Goal: Task Accomplishment & Management: Use online tool/utility

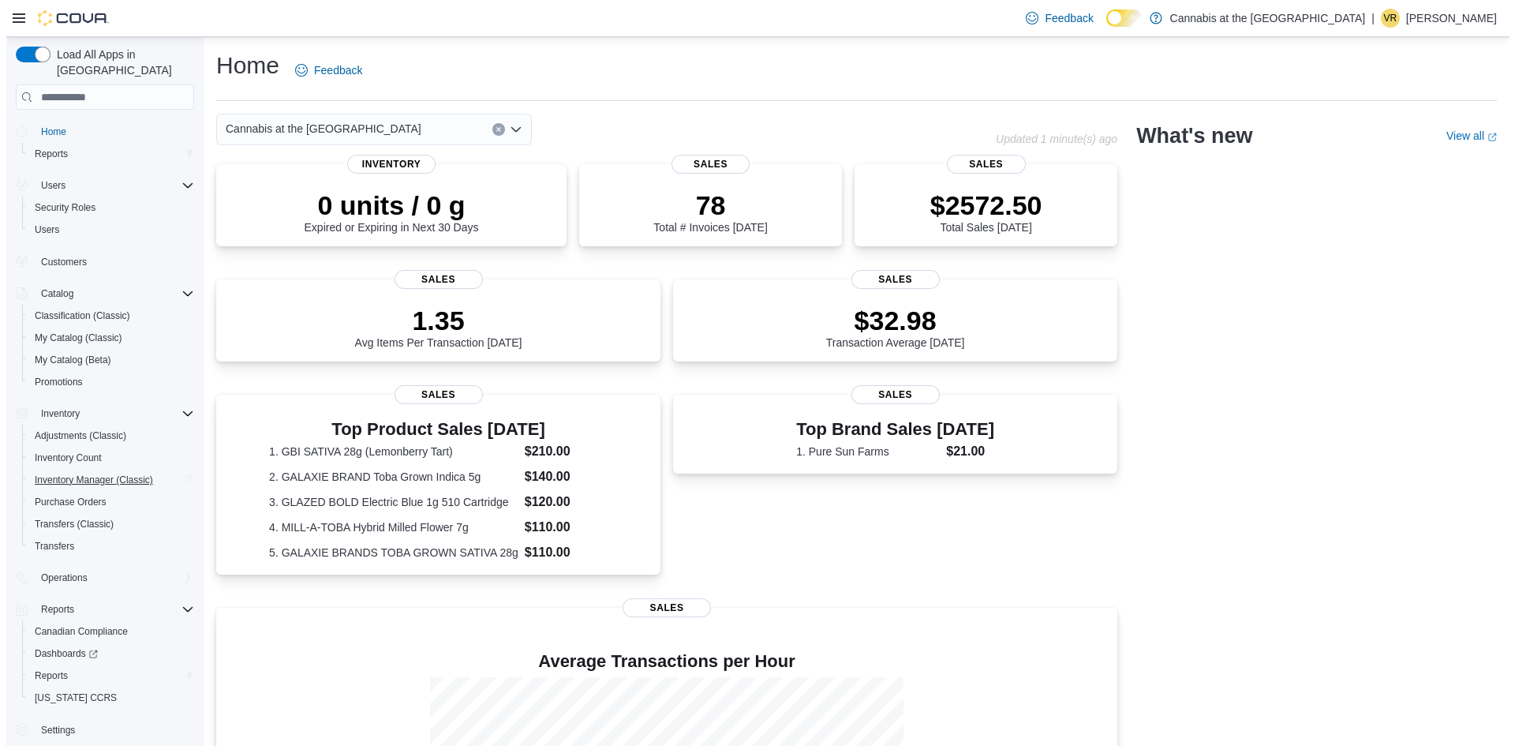
scroll to position [6, 0]
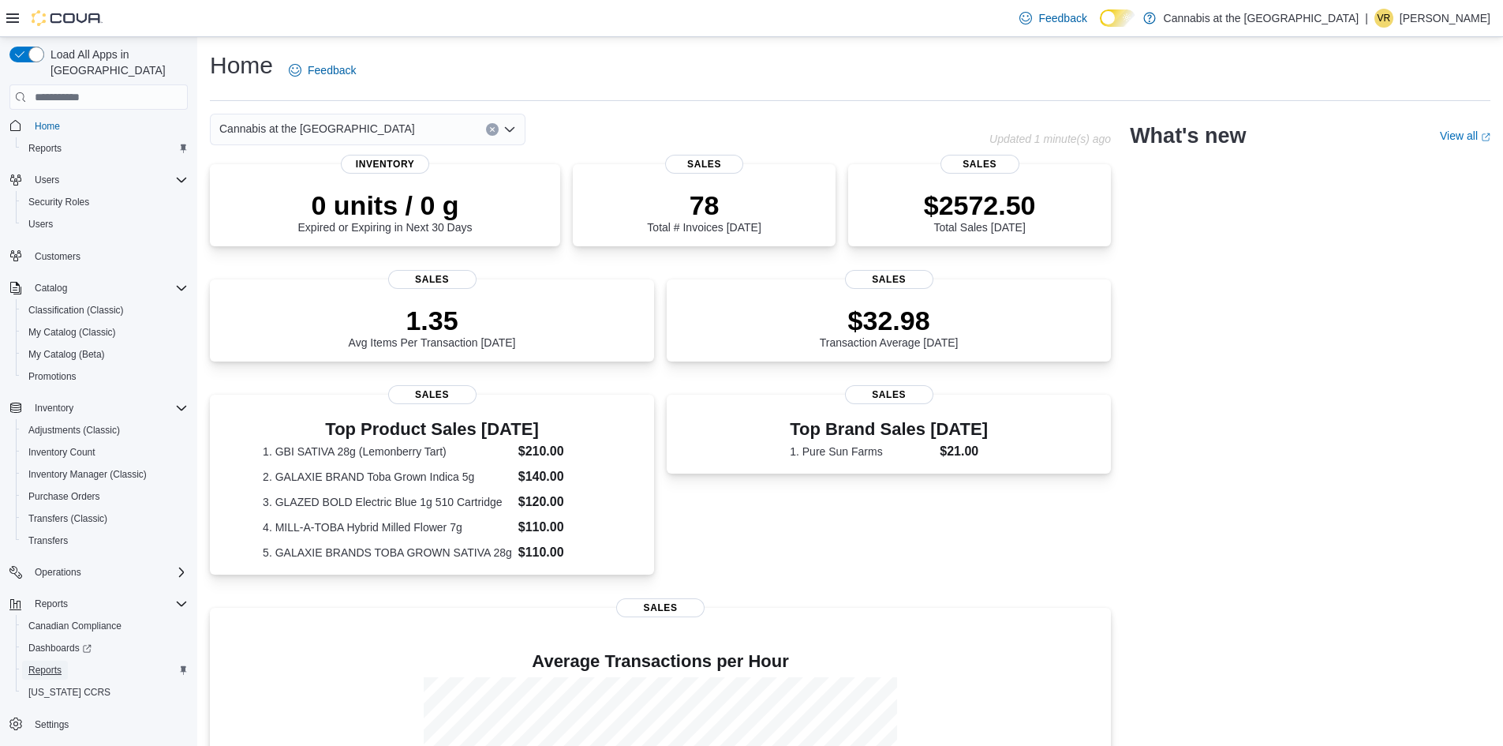
click at [56, 664] on span "Reports" at bounding box center [44, 670] width 33 height 13
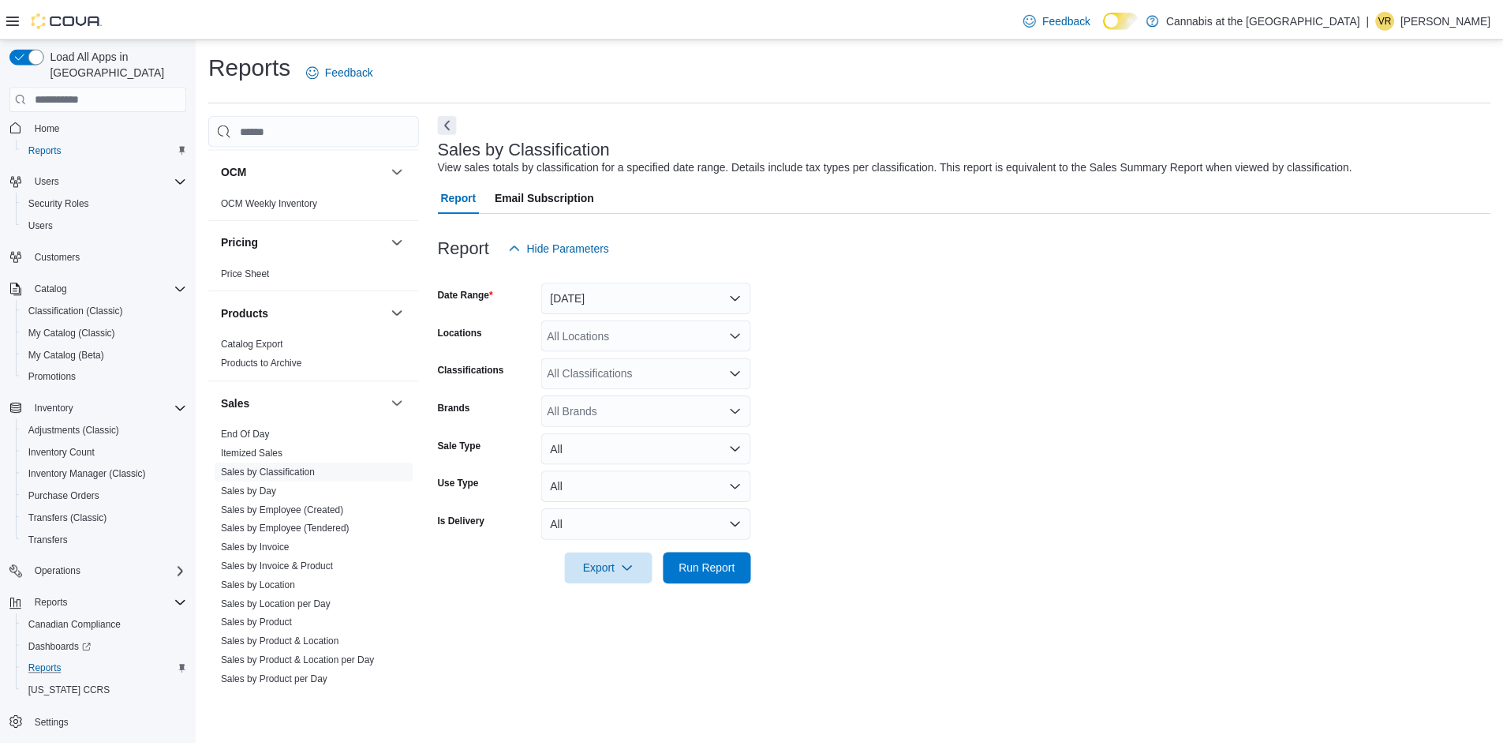
scroll to position [1105, 0]
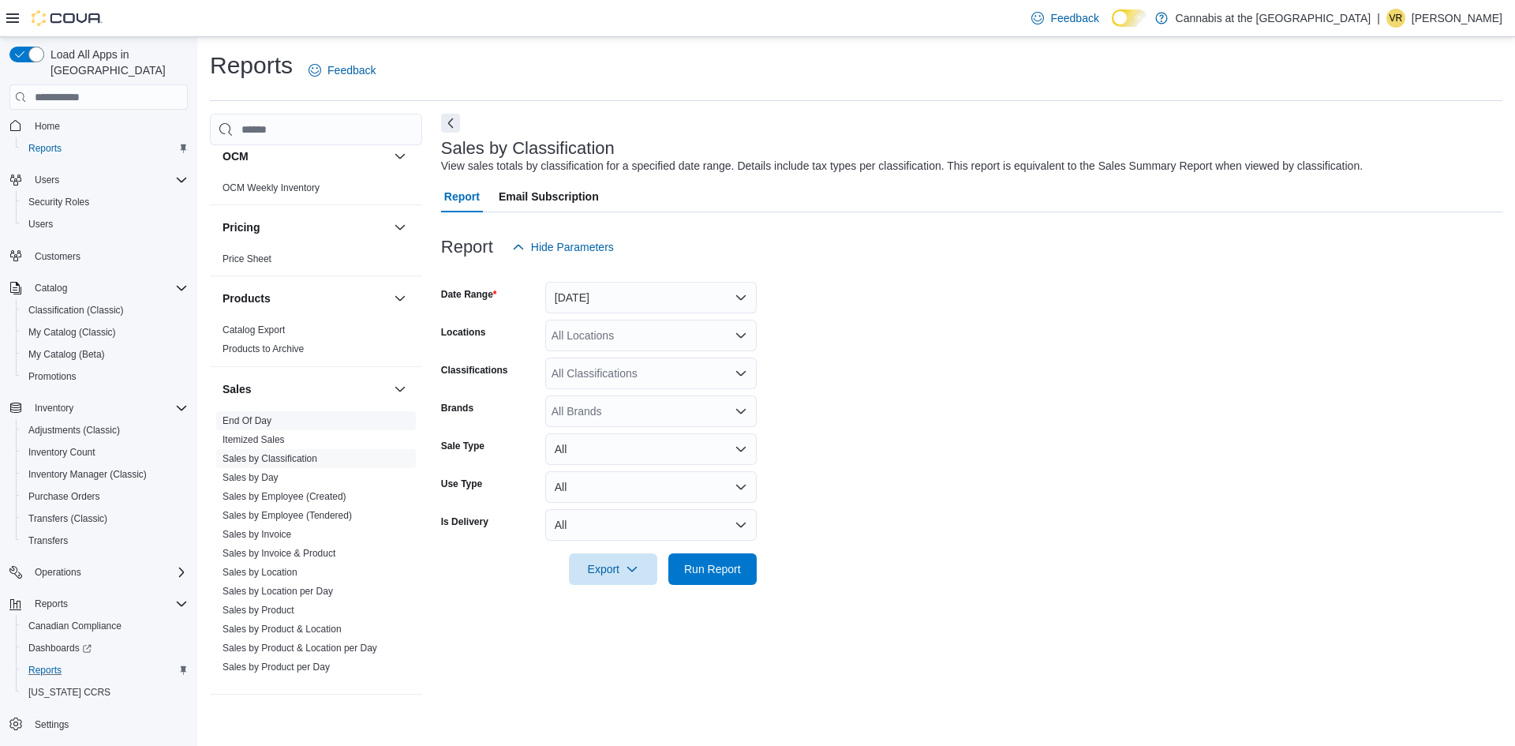
click at [267, 415] on link "End Of Day" at bounding box center [246, 420] width 49 height 11
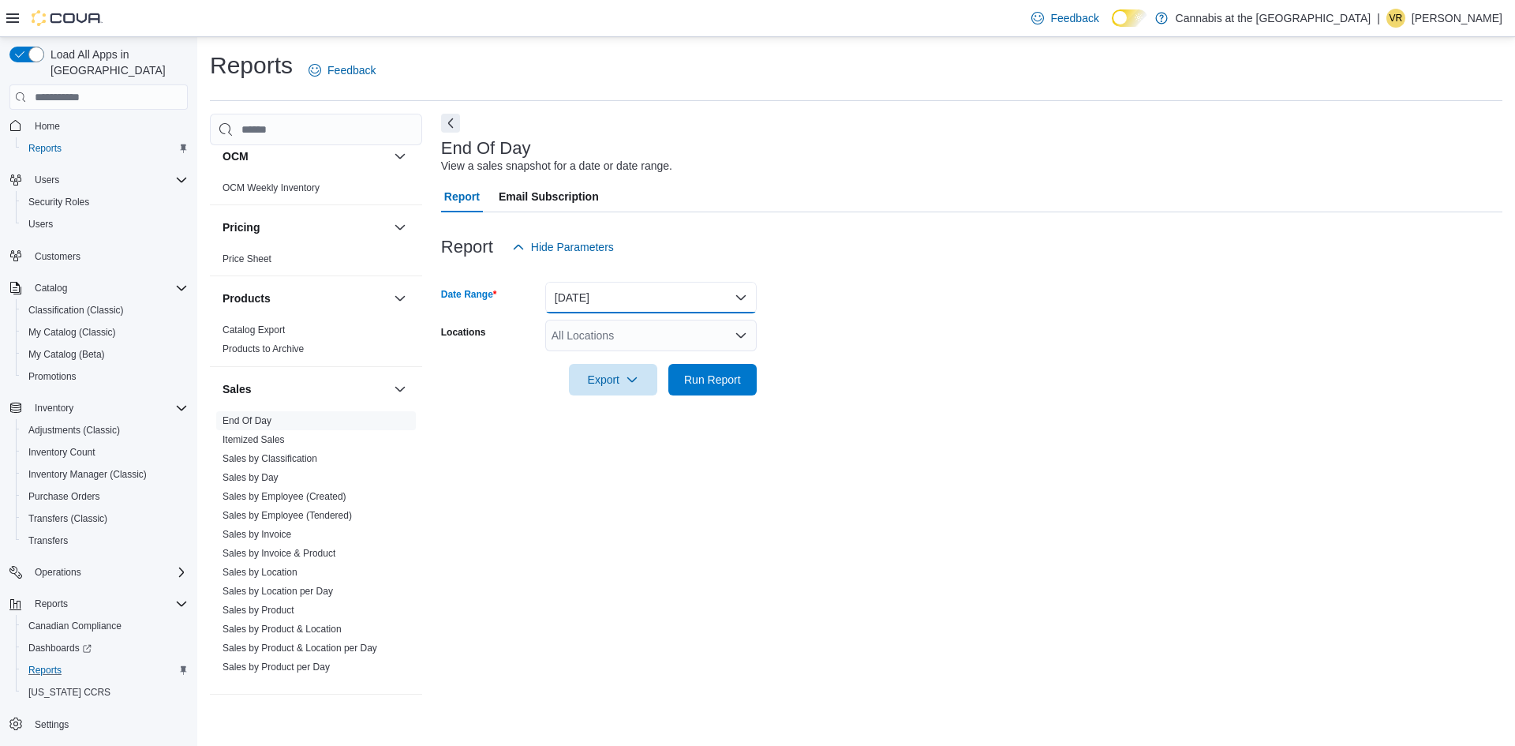
click at [632, 300] on button "[DATE]" at bounding box center [650, 298] width 211 height 32
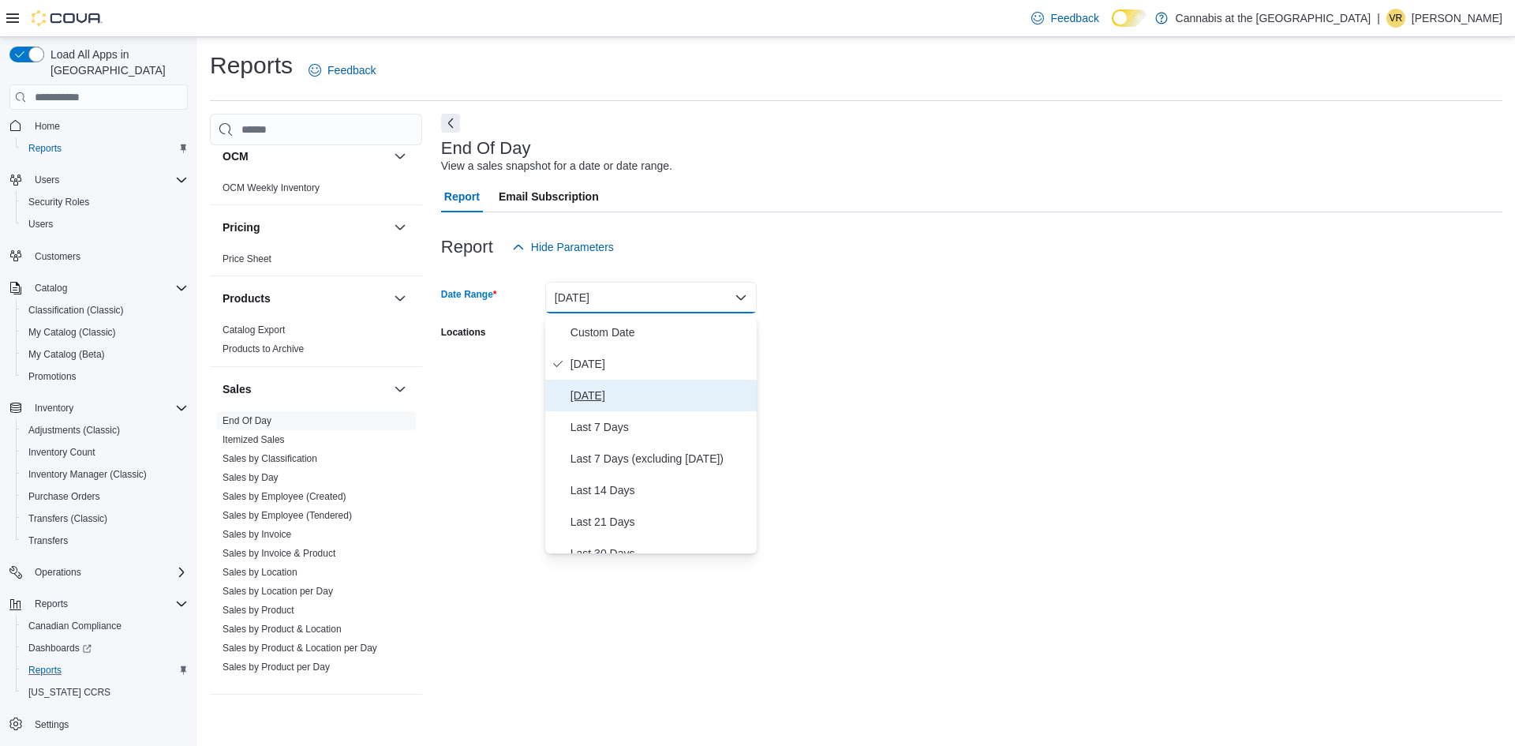
click at [598, 400] on span "[DATE]" at bounding box center [660, 395] width 180 height 19
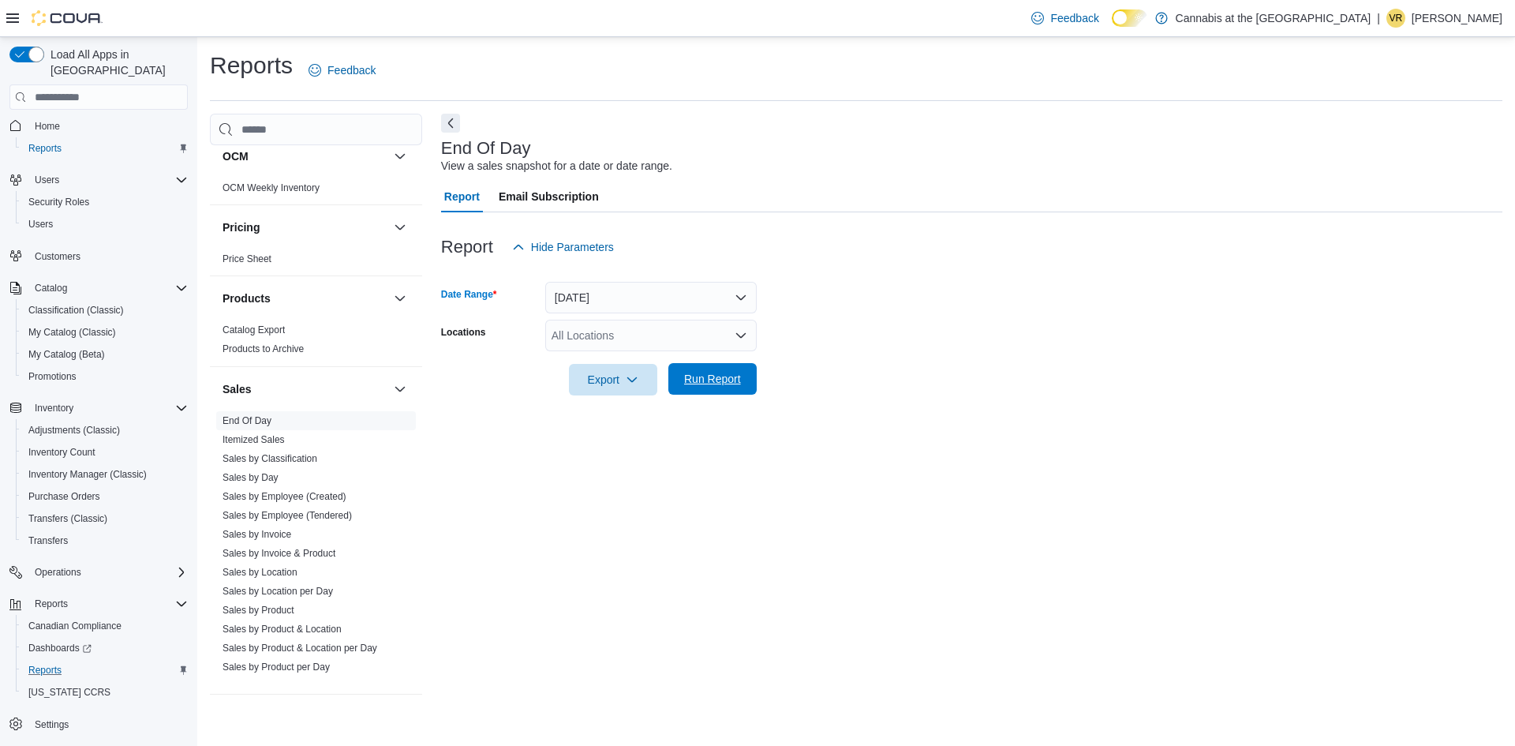
click at [690, 383] on span "Run Report" at bounding box center [712, 379] width 57 height 16
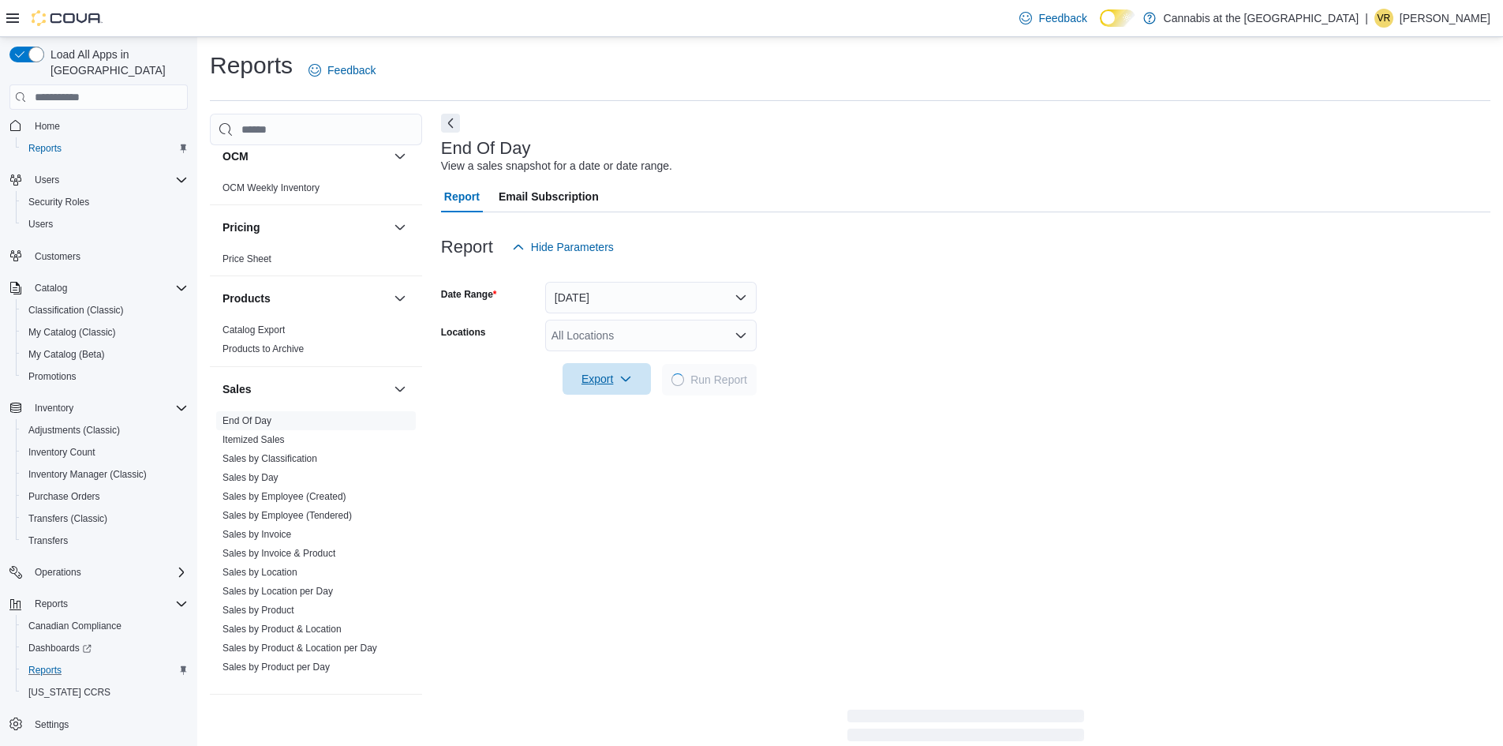
click at [610, 385] on span "Export" at bounding box center [606, 379] width 69 height 32
click at [610, 442] on span "Export to Pdf" at bounding box center [603, 445] width 71 height 13
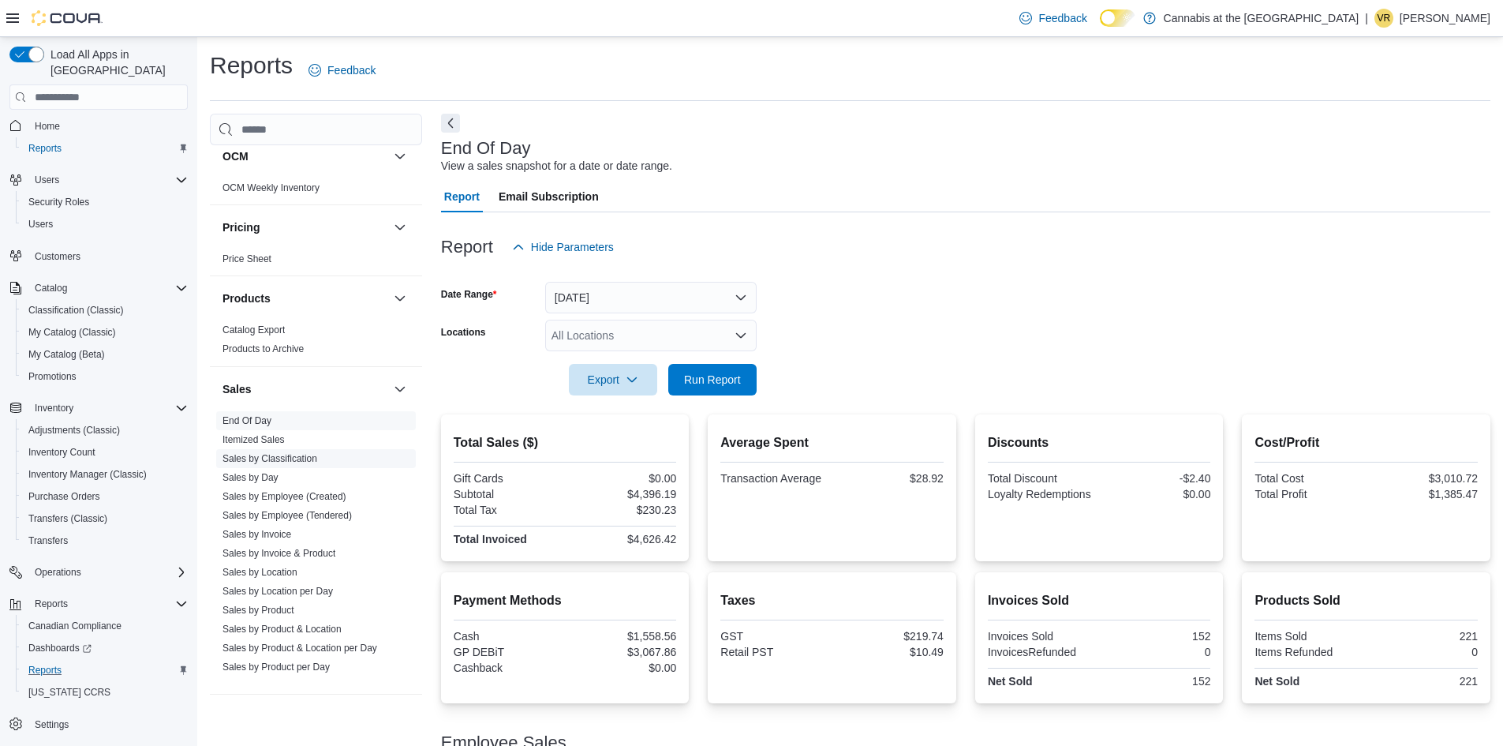
click at [273, 453] on link "Sales by Classification" at bounding box center [269, 458] width 95 height 11
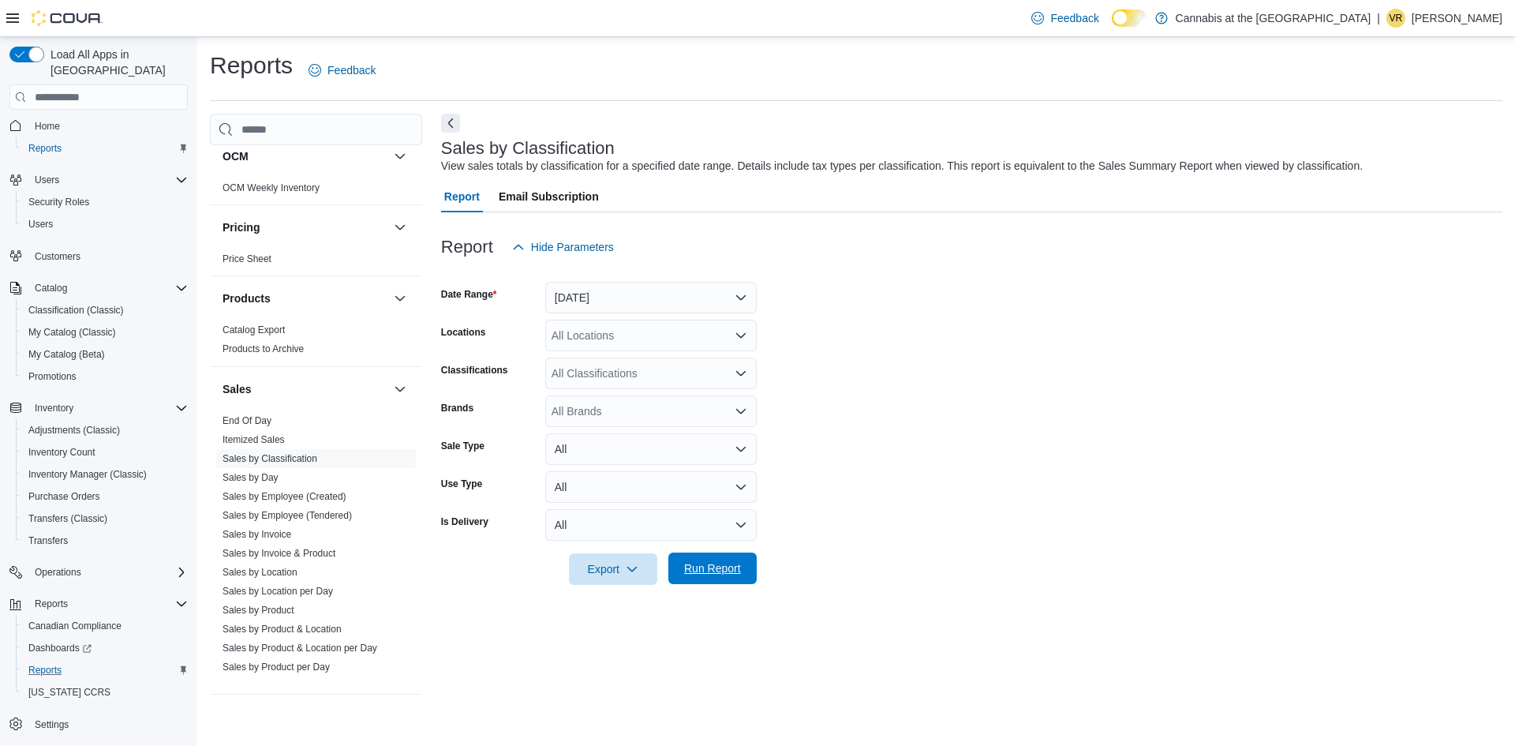
drag, startPoint x: 712, startPoint y: 571, endPoint x: 600, endPoint y: 570, distance: 112.0
click at [712, 572] on span "Run Report" at bounding box center [712, 568] width 57 height 16
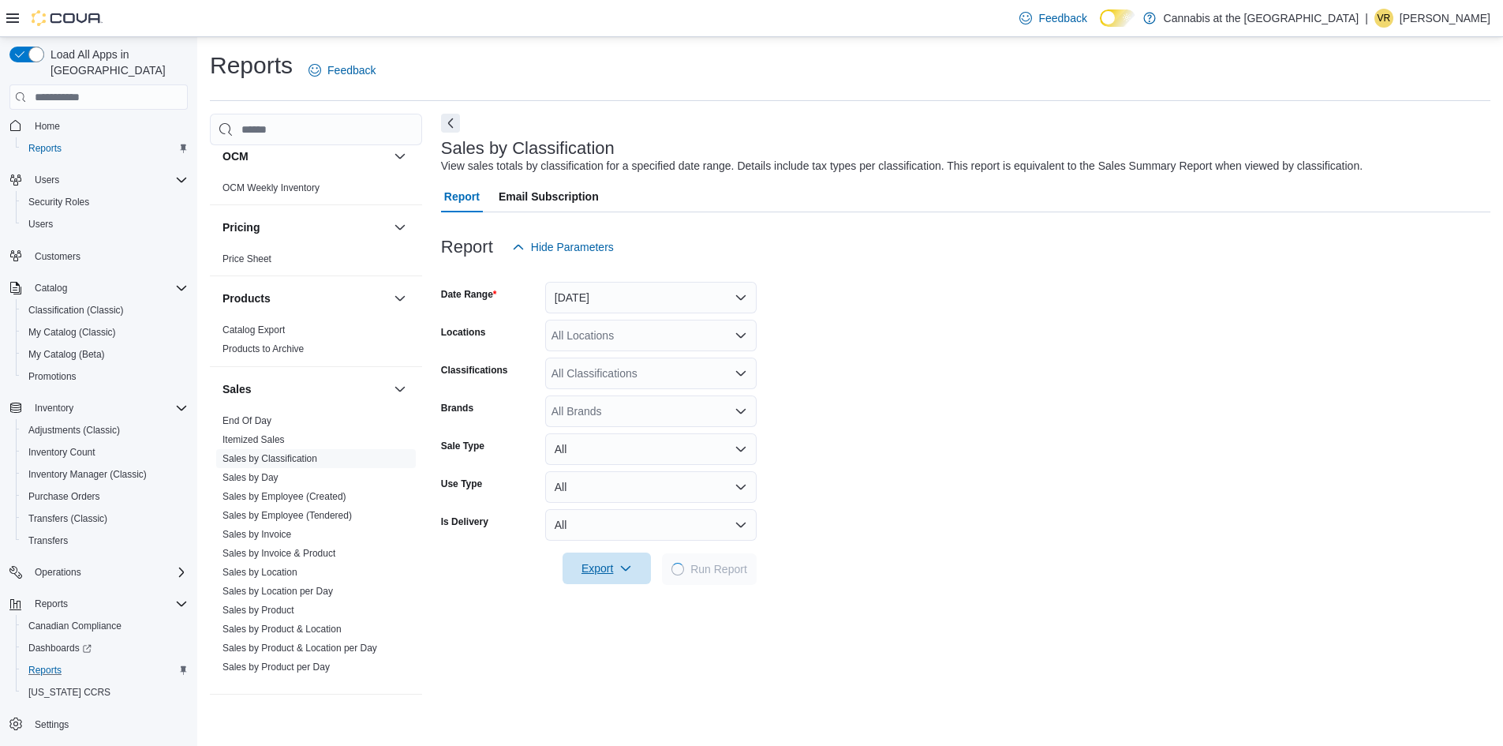
click at [593, 570] on span "Export" at bounding box center [606, 568] width 69 height 32
click at [592, 598] on span "Export to Excel" at bounding box center [603, 603] width 71 height 13
